Goal: Find specific page/section: Find specific page/section

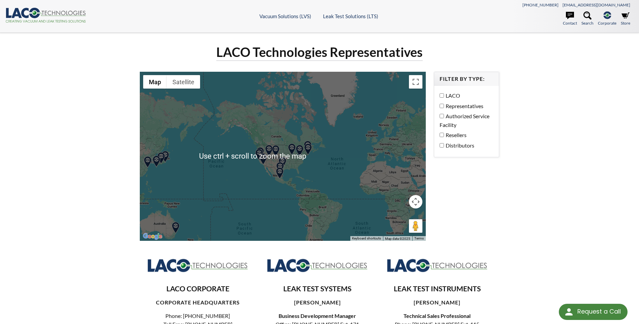
select select "Language Translate Widget"
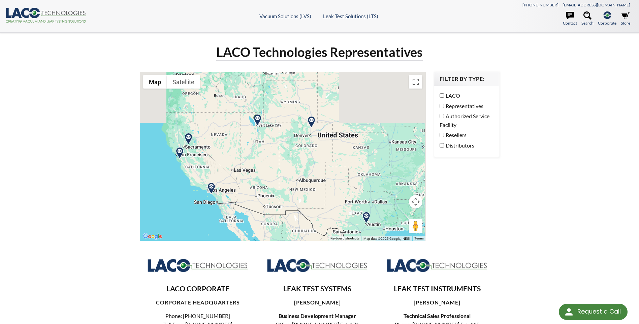
drag, startPoint x: 317, startPoint y: 110, endPoint x: 264, endPoint y: 262, distance: 160.9
click at [264, 262] on div "LACO Technologies Representatives ← Move left → Move right ↑ Move up ↓ Move dow…" at bounding box center [319, 268] width 367 height 448
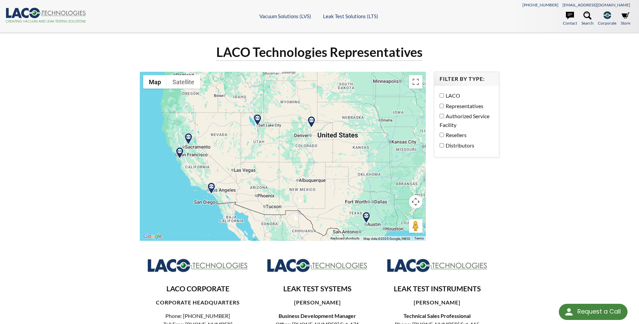
click at [258, 122] on img at bounding box center [258, 120] width 12 height 12
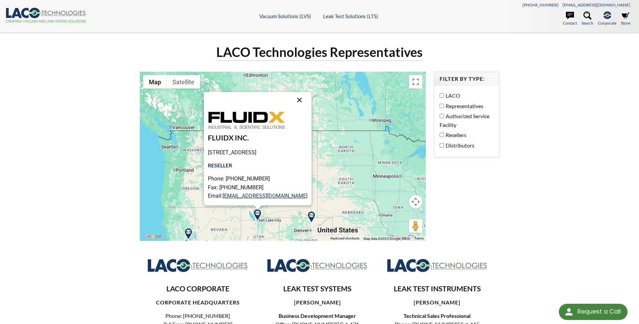
click at [306, 99] on button "Close" at bounding box center [299, 100] width 16 height 16
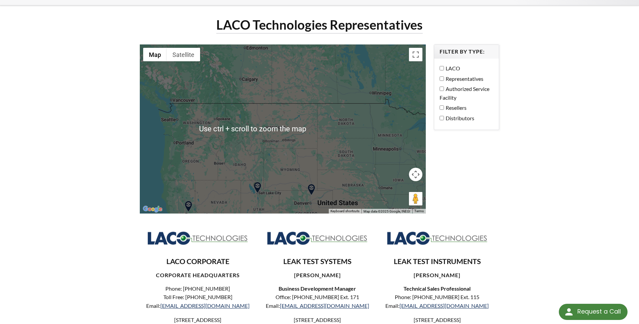
scroll to position [34, 0]
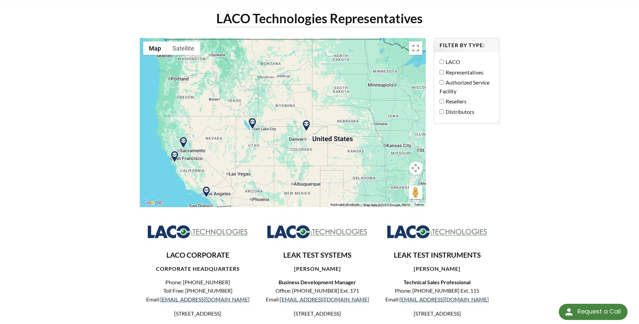
drag, startPoint x: 295, startPoint y: 158, endPoint x: 289, endPoint y: 86, distance: 72.3
click at [289, 86] on div at bounding box center [283, 122] width 286 height 169
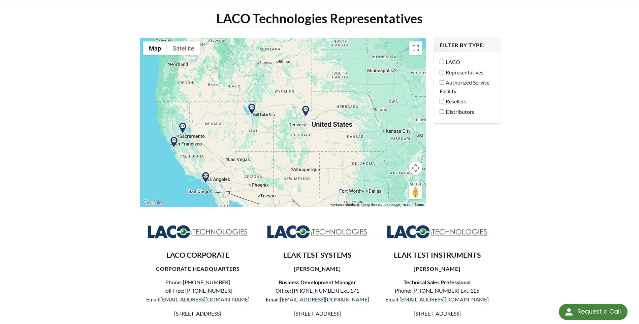
click at [252, 109] on img at bounding box center [252, 109] width 12 height 12
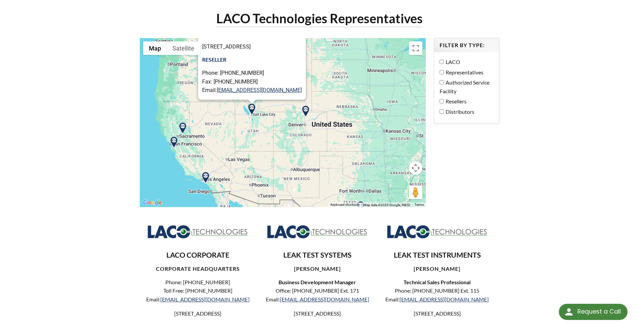
click at [252, 109] on img at bounding box center [252, 109] width 12 height 12
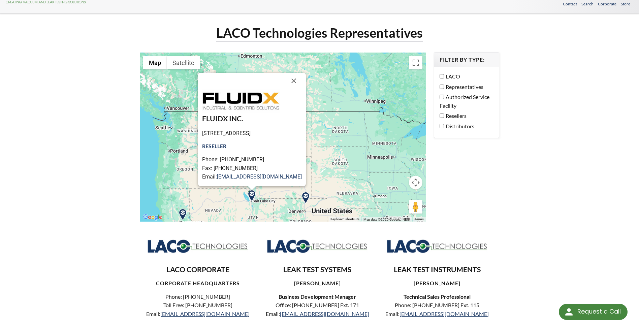
scroll to position [0, 0]
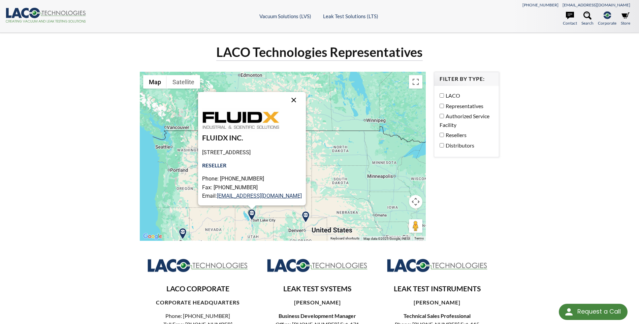
click at [300, 102] on button "Close" at bounding box center [294, 100] width 16 height 16
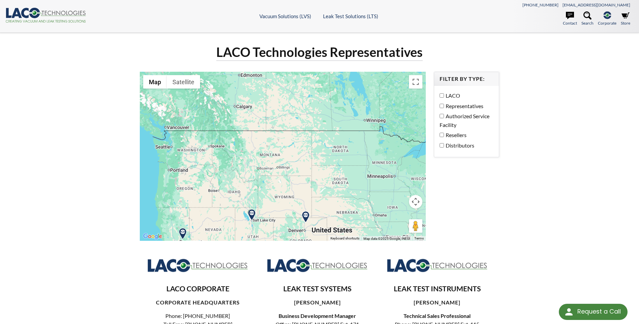
click at [307, 213] on img at bounding box center [306, 217] width 12 height 12
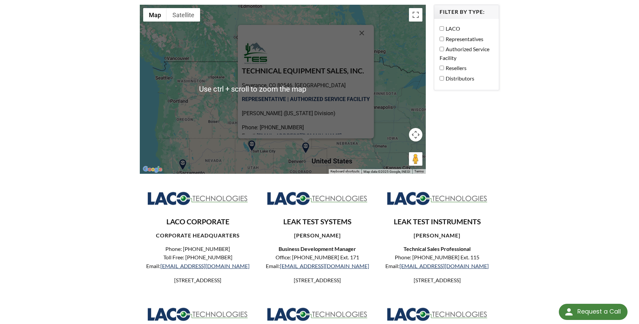
scroll to position [67, 0]
click at [252, 137] on div "TECHNICAL EQUIPMENT SALES, INC. Severance, [GEOGRAPHIC_DATA], [GEOGRAPHIC_DATA]…" at bounding box center [306, 81] width 136 height 113
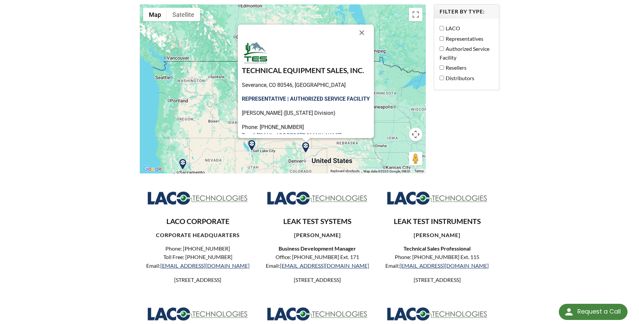
scroll to position [34, 0]
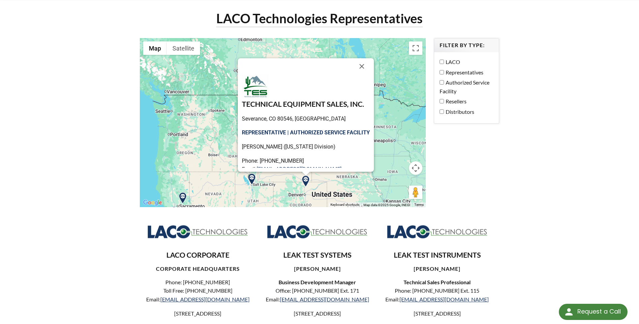
click at [223, 141] on div "TECHNICAL EQUIPMENT SALES, INC. Severance, [GEOGRAPHIC_DATA], [GEOGRAPHIC_DATA]…" at bounding box center [283, 122] width 286 height 169
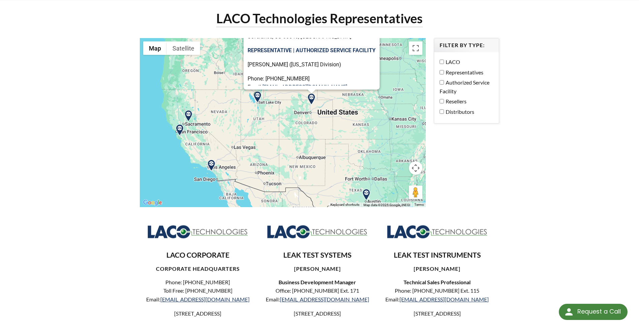
drag, startPoint x: 209, startPoint y: 175, endPoint x: 215, endPoint y: 92, distance: 83.7
click at [215, 92] on div "TECHNICAL EQUIPMENT SALES, INC. Severance, [GEOGRAPHIC_DATA], [GEOGRAPHIC_DATA]…" at bounding box center [283, 122] width 286 height 169
click at [187, 113] on img at bounding box center [188, 115] width 12 height 12
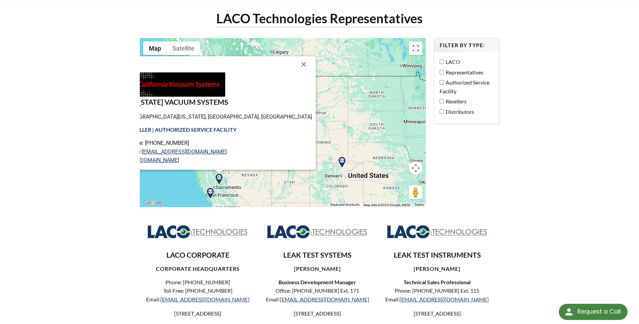
click at [211, 192] on img at bounding box center [210, 194] width 12 height 12
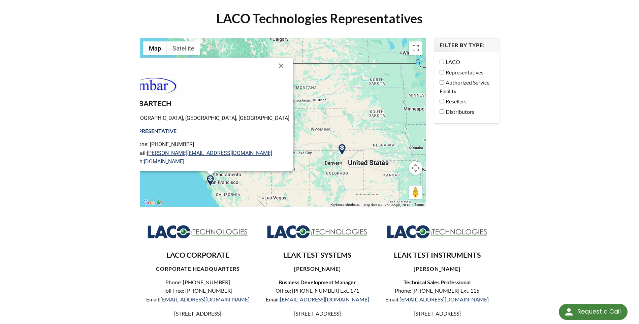
drag, startPoint x: 324, startPoint y: 173, endPoint x: 316, endPoint y: 157, distance: 17.8
click at [316, 157] on div "[GEOGRAPHIC_DATA], [GEOGRAPHIC_DATA] REPRESENTATIVE Phone: [PHONE_NUMBER] Email…" at bounding box center [283, 122] width 286 height 169
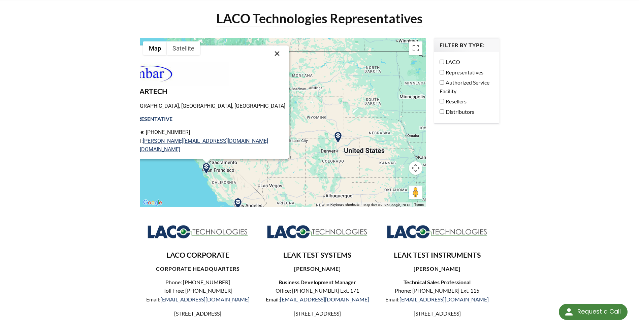
click at [269, 52] on button "Close" at bounding box center [277, 53] width 16 height 16
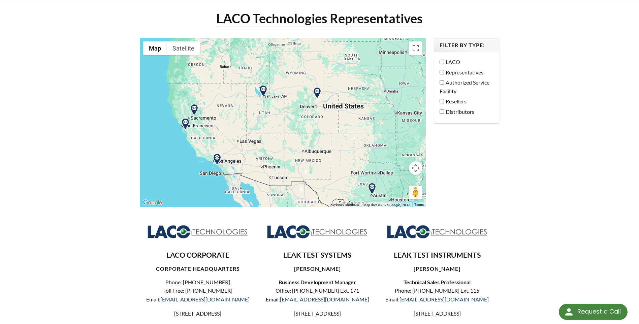
drag, startPoint x: 283, startPoint y: 184, endPoint x: 262, endPoint y: 139, distance: 49.1
click at [262, 139] on div at bounding box center [283, 122] width 286 height 169
click at [218, 159] on img at bounding box center [217, 160] width 12 height 12
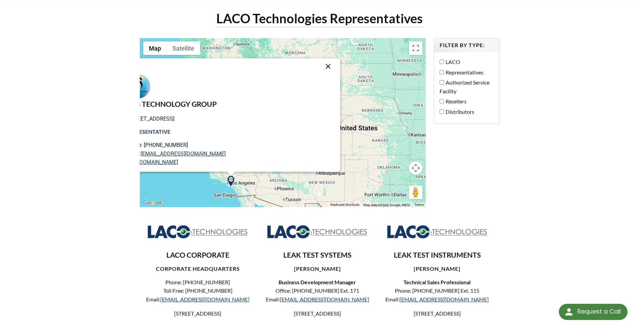
click at [320, 65] on button "Close" at bounding box center [328, 66] width 16 height 16
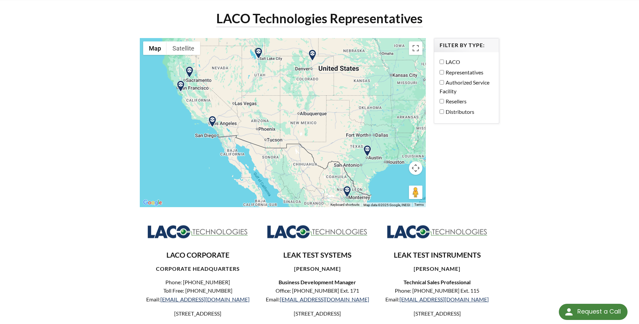
drag, startPoint x: 368, startPoint y: 139, endPoint x: 349, endPoint y: 78, distance: 64.3
click at [349, 78] on div at bounding box center [283, 122] width 286 height 169
click at [367, 152] on img at bounding box center [367, 151] width 12 height 12
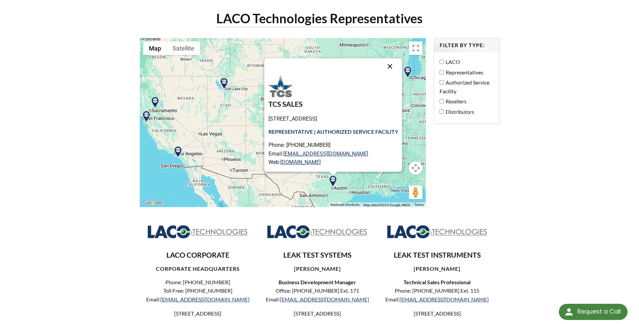
click at [393, 68] on button "Close" at bounding box center [390, 66] width 16 height 16
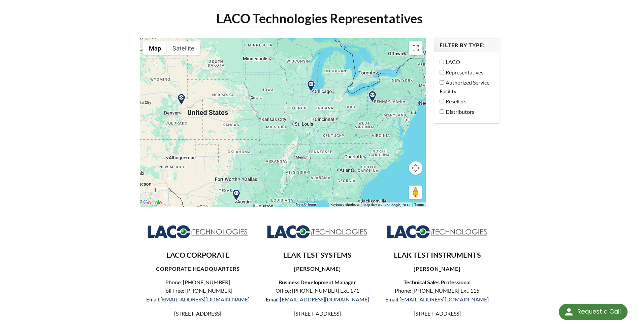
drag, startPoint x: 349, startPoint y: 158, endPoint x: 252, endPoint y: 171, distance: 98.3
click at [252, 171] on div at bounding box center [283, 122] width 286 height 169
click at [310, 82] on img at bounding box center [311, 86] width 12 height 12
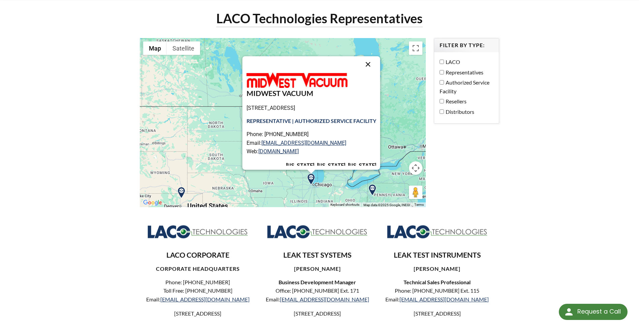
click at [369, 60] on button "Close" at bounding box center [368, 64] width 16 height 16
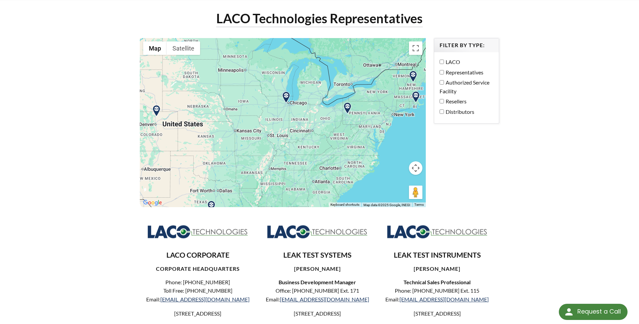
drag, startPoint x: 374, startPoint y: 163, endPoint x: 348, endPoint y: 78, distance: 88.4
click at [348, 78] on div at bounding box center [283, 122] width 286 height 169
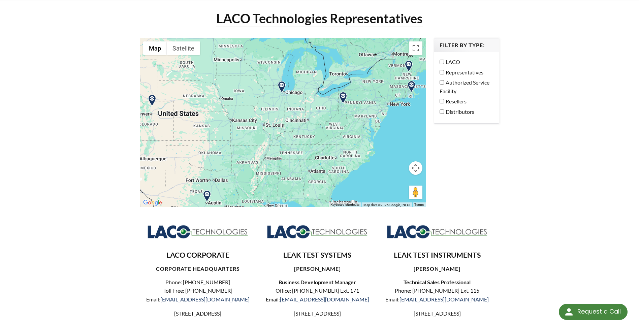
click at [343, 96] on img at bounding box center [343, 98] width 12 height 12
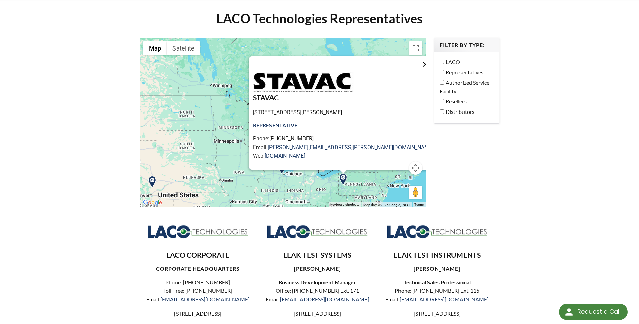
click at [417, 61] on button "Close" at bounding box center [425, 64] width 16 height 16
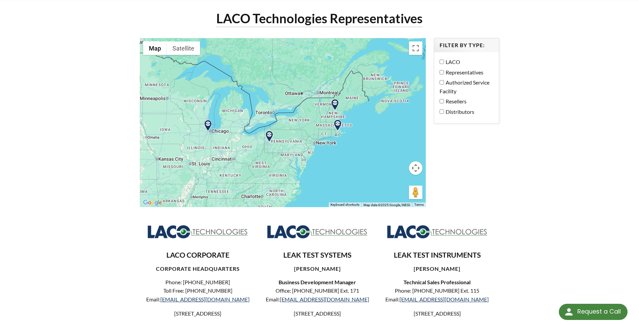
drag, startPoint x: 338, startPoint y: 114, endPoint x: 265, endPoint y: 70, distance: 85.3
click at [265, 70] on div at bounding box center [283, 122] width 286 height 169
click at [337, 123] on img at bounding box center [337, 124] width 12 height 12
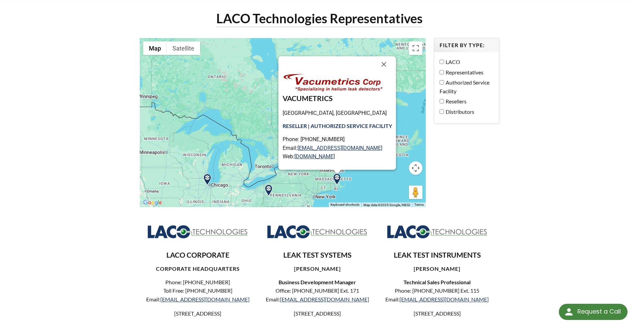
drag, startPoint x: 383, startPoint y: 65, endPoint x: 385, endPoint y: 79, distance: 14.5
click at [383, 65] on button "Close" at bounding box center [384, 64] width 16 height 16
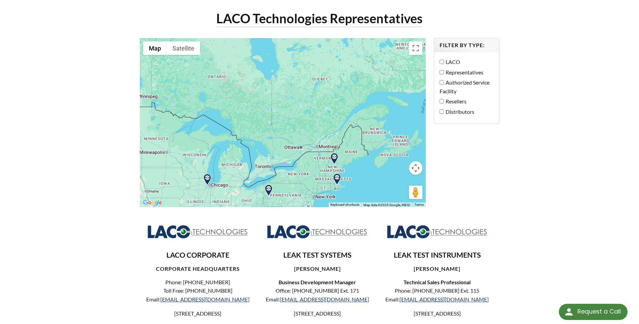
click at [332, 156] on img at bounding box center [334, 159] width 12 height 12
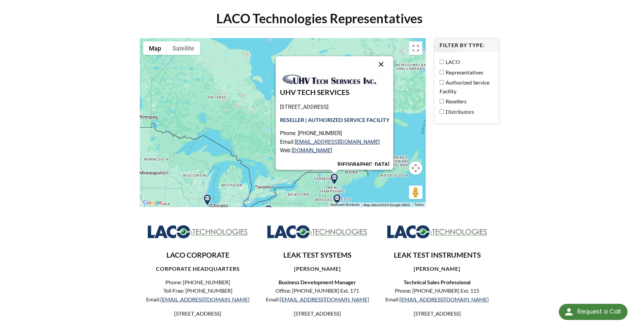
click at [385, 67] on button "Close" at bounding box center [381, 64] width 16 height 16
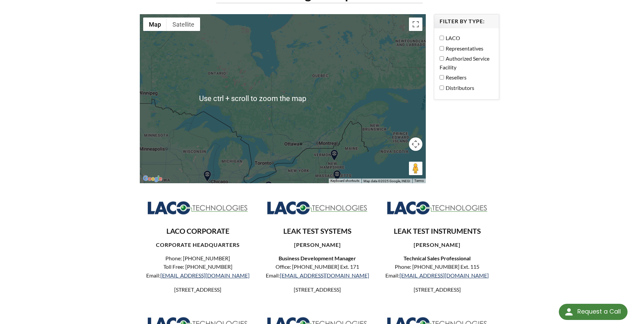
scroll to position [67, 0]
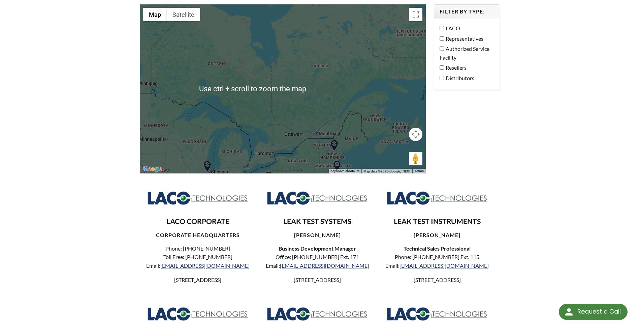
click at [295, 138] on div "To navigate, press the arrow keys." at bounding box center [283, 88] width 286 height 169
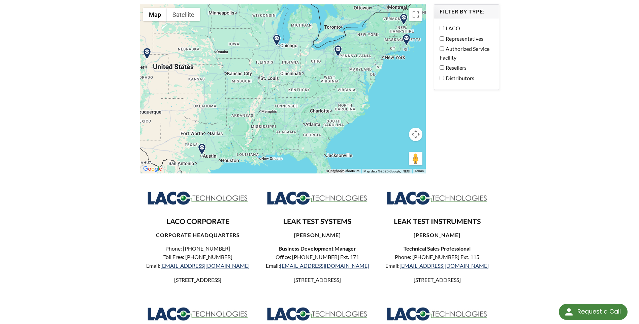
drag, startPoint x: 270, startPoint y: 130, endPoint x: 342, endPoint y: 0, distance: 148.5
click at [342, 0] on div "LACO Technologies Representatives ← Move left → Move right ↑ Move up ↓ Move dow…" at bounding box center [319, 200] width 367 height 448
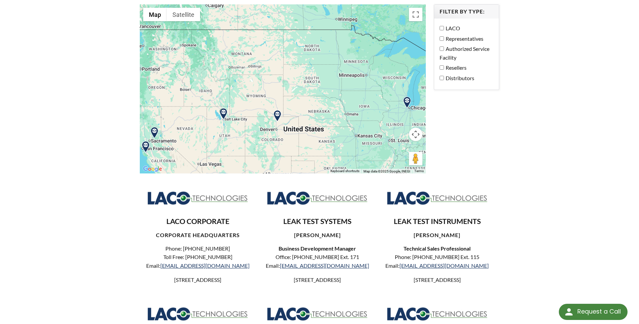
drag, startPoint x: 320, startPoint y: 73, endPoint x: 450, endPoint y: 134, distance: 144.0
click at [450, 134] on div "LACO Technologies Representatives ← Move left → Move right ↑ Move up ↓ Move dow…" at bounding box center [319, 200] width 367 height 448
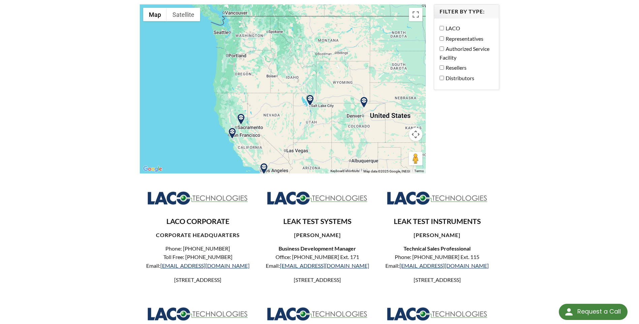
drag, startPoint x: 270, startPoint y: 156, endPoint x: 361, endPoint y: 142, distance: 91.3
click at [361, 142] on div at bounding box center [283, 88] width 286 height 169
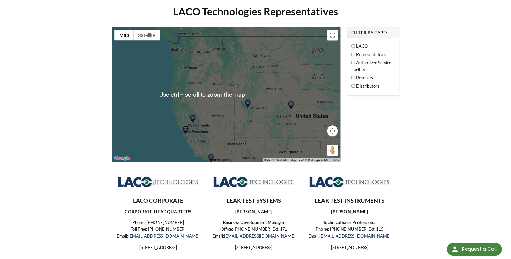
scroll to position [0, 0]
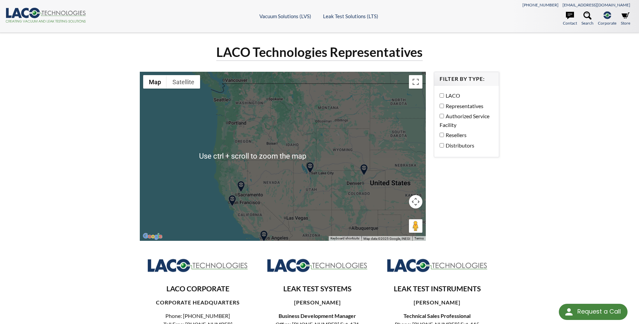
click at [309, 170] on img at bounding box center [310, 168] width 12 height 12
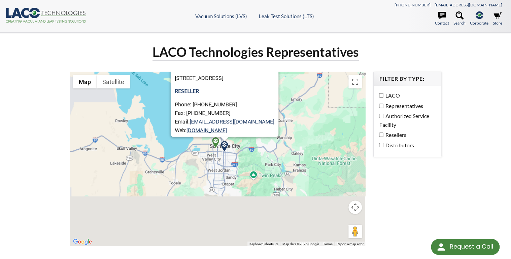
drag, startPoint x: 277, startPoint y: 173, endPoint x: 309, endPoint y: 32, distance: 145.3
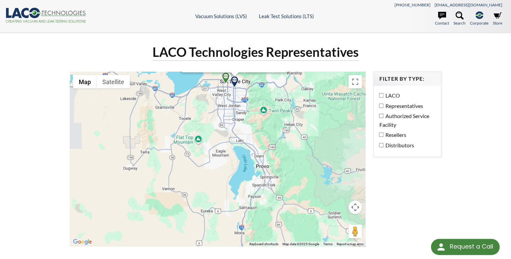
click at [224, 74] on img at bounding box center [226, 78] width 12 height 12
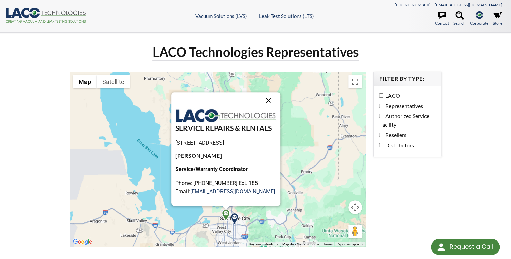
click at [276, 100] on button "Close" at bounding box center [268, 100] width 16 height 16
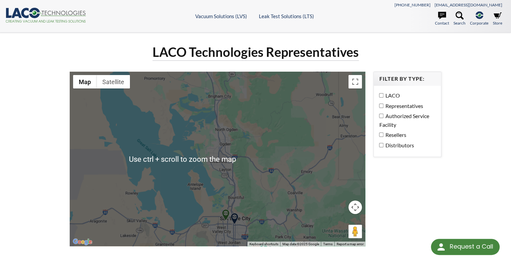
click at [170, 181] on div "To navigate, press the arrow keys." at bounding box center [218, 159] width 296 height 175
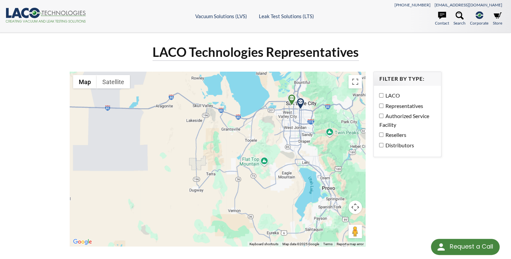
drag, startPoint x: 167, startPoint y: 179, endPoint x: 225, endPoint y: 58, distance: 134.6
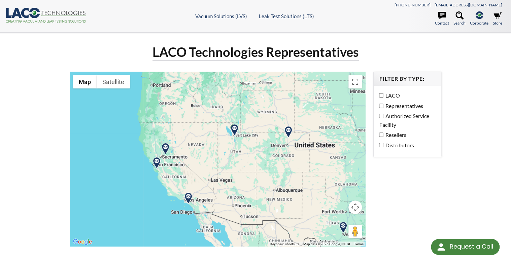
click at [189, 198] on img at bounding box center [188, 199] width 12 height 12
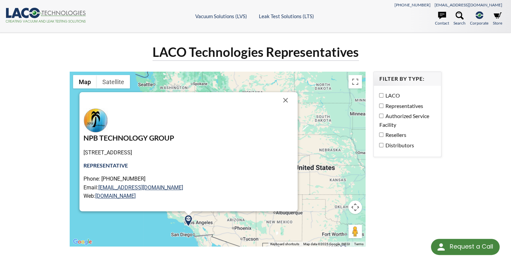
click at [277, 101] on button "Close" at bounding box center [285, 100] width 16 height 16
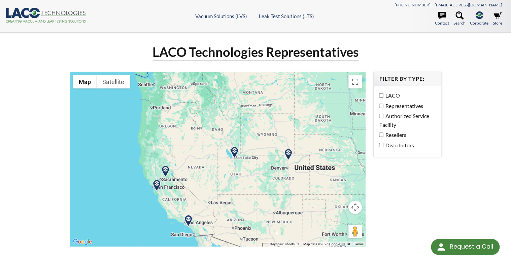
click at [157, 185] on img at bounding box center [157, 186] width 12 height 12
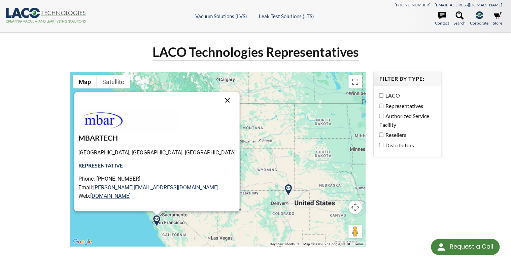
click at [220, 103] on button "Close" at bounding box center [228, 100] width 16 height 16
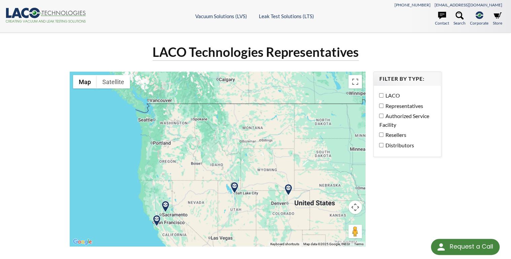
click at [164, 204] on img at bounding box center [166, 207] width 12 height 12
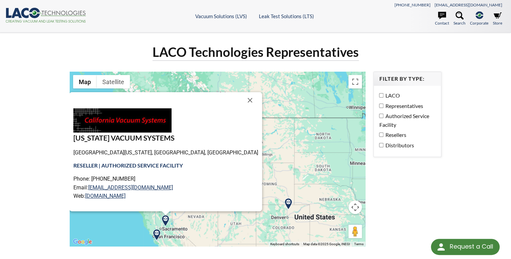
drag, startPoint x: 212, startPoint y: 100, endPoint x: 248, endPoint y: 145, distance: 57.8
click at [242, 100] on button "Close" at bounding box center [250, 100] width 16 height 16
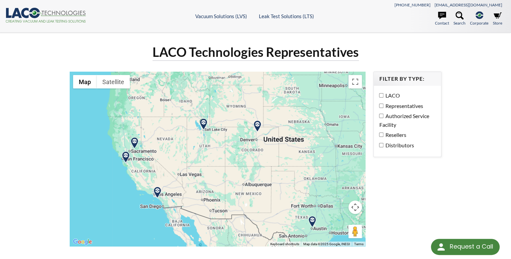
drag, startPoint x: 261, startPoint y: 177, endPoint x: 227, endPoint y: 92, distance: 91.6
click at [227, 92] on div at bounding box center [218, 159] width 296 height 175
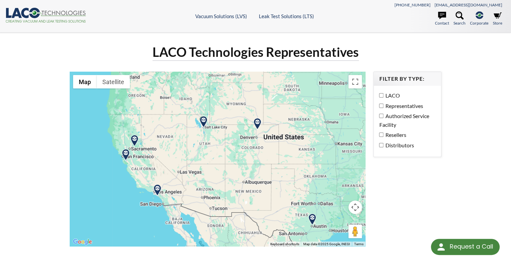
click at [159, 187] on img at bounding box center [158, 191] width 12 height 12
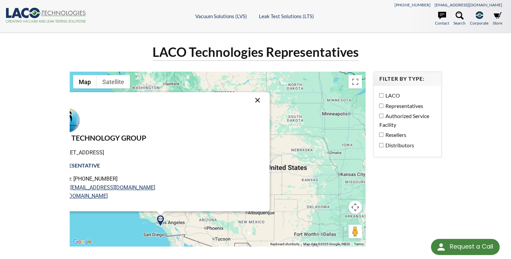
click at [249, 100] on button "Close" at bounding box center [257, 100] width 16 height 16
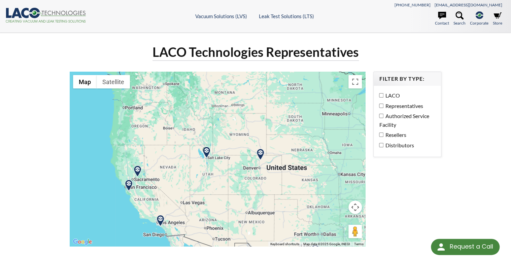
click at [128, 185] on img at bounding box center [129, 186] width 12 height 12
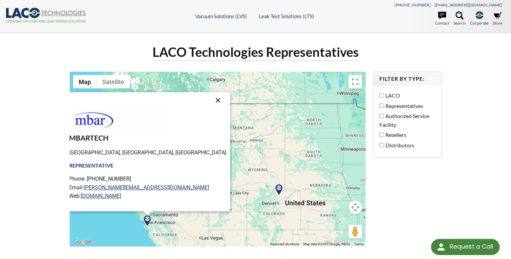
click at [210, 101] on button "Close" at bounding box center [218, 100] width 16 height 16
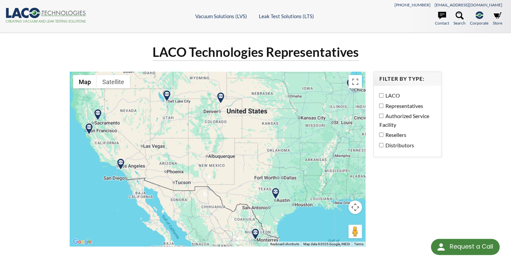
drag, startPoint x: 312, startPoint y: 194, endPoint x: 245, endPoint y: 91, distance: 122.6
click at [245, 91] on div at bounding box center [218, 159] width 296 height 175
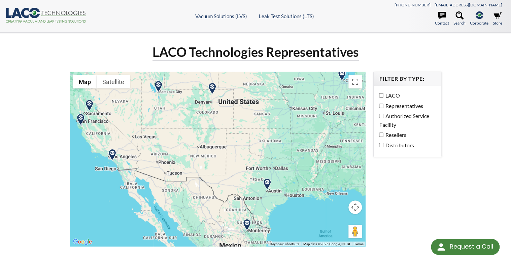
click at [270, 183] on img at bounding box center [267, 184] width 12 height 12
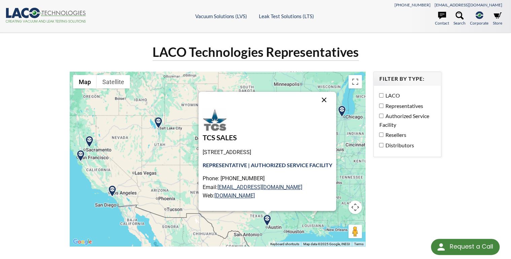
click at [328, 101] on button "Close" at bounding box center [324, 100] width 16 height 16
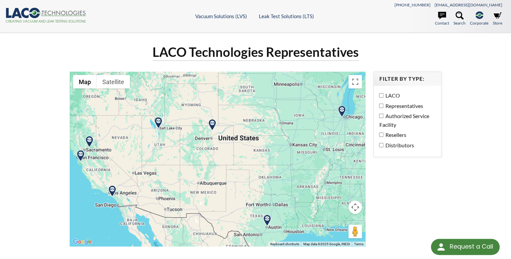
click at [215, 124] on img at bounding box center [212, 125] width 12 height 12
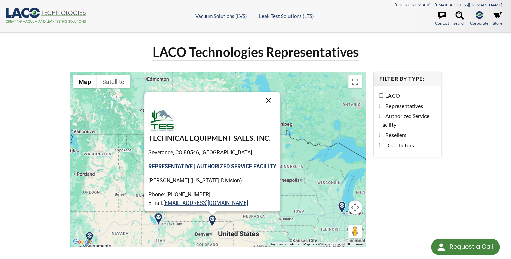
click at [272, 97] on button "Close" at bounding box center [268, 100] width 16 height 16
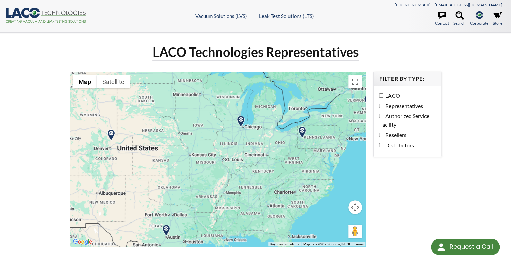
drag, startPoint x: 286, startPoint y: 142, endPoint x: 184, endPoint y: 56, distance: 133.5
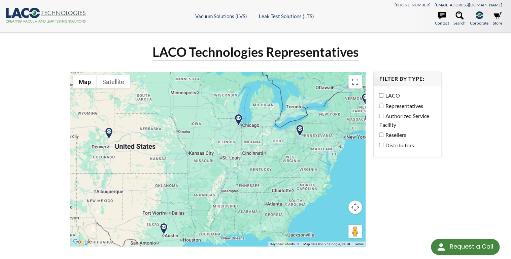
click at [162, 228] on img at bounding box center [164, 229] width 12 height 12
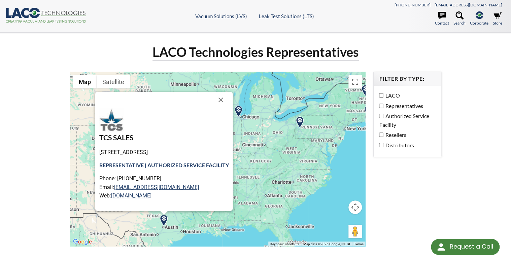
drag, startPoint x: 222, startPoint y: 100, endPoint x: 226, endPoint y: 103, distance: 5.1
click at [222, 100] on button "Close" at bounding box center [221, 100] width 16 height 16
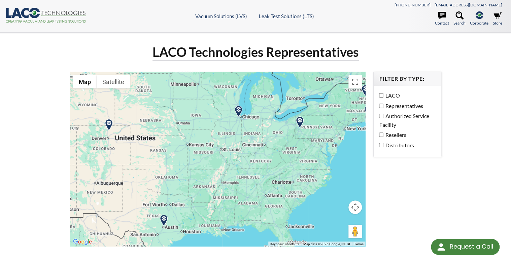
click at [241, 112] on img at bounding box center [239, 112] width 12 height 12
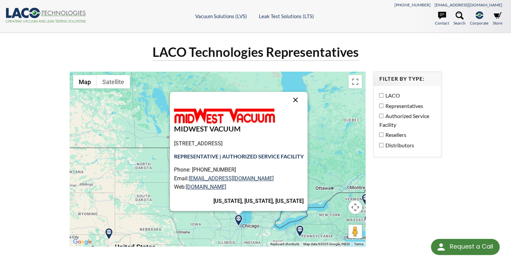
click at [299, 98] on button "Close" at bounding box center [296, 100] width 16 height 16
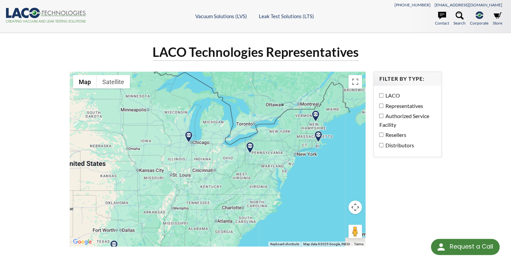
drag, startPoint x: 304, startPoint y: 161, endPoint x: 255, endPoint y: 79, distance: 95.2
click at [253, 76] on div at bounding box center [218, 159] width 296 height 175
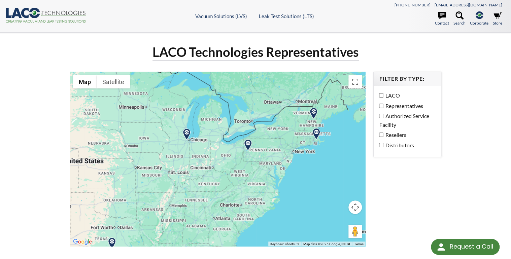
click at [247, 145] on img at bounding box center [248, 145] width 12 height 12
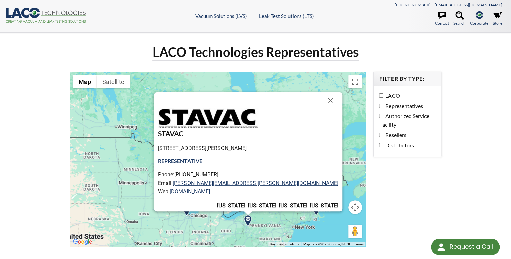
click at [322, 101] on button "Close" at bounding box center [330, 100] width 16 height 16
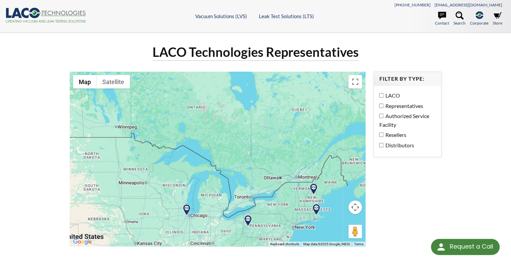
click at [316, 210] on img at bounding box center [316, 210] width 12 height 12
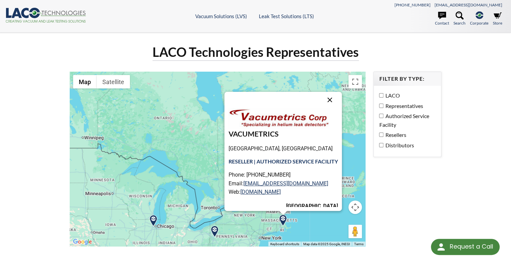
click at [333, 101] on button "Close" at bounding box center [330, 100] width 16 height 16
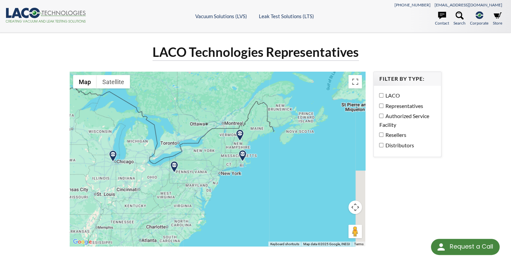
drag, startPoint x: 338, startPoint y: 175, endPoint x: 296, endPoint y: 104, distance: 82.9
click at [296, 104] on div at bounding box center [218, 159] width 296 height 175
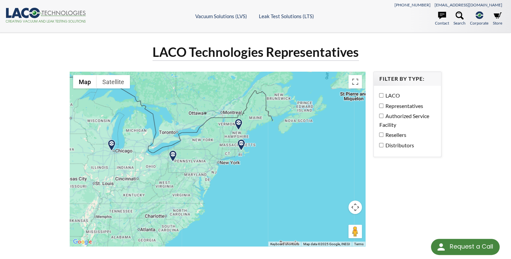
click at [237, 122] on img at bounding box center [239, 125] width 12 height 12
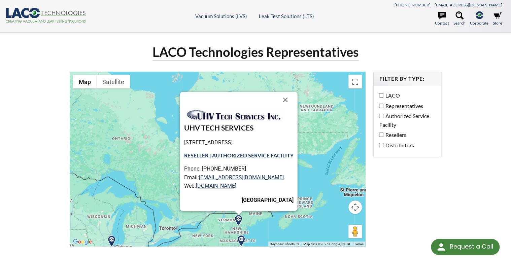
click at [240, 240] on img at bounding box center [241, 241] width 12 height 12
